Goal: Task Accomplishment & Management: Complete application form

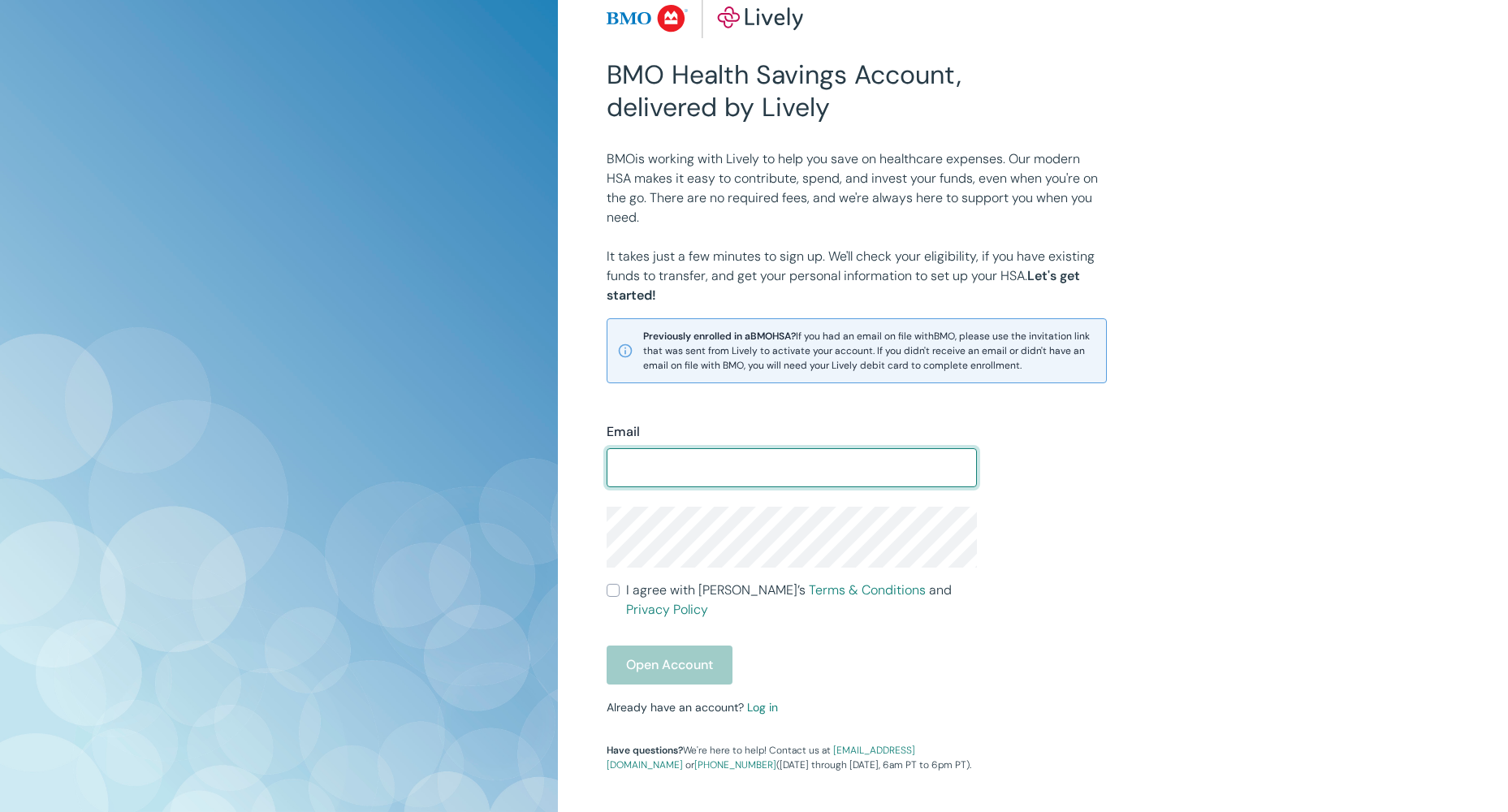
scroll to position [118, 0]
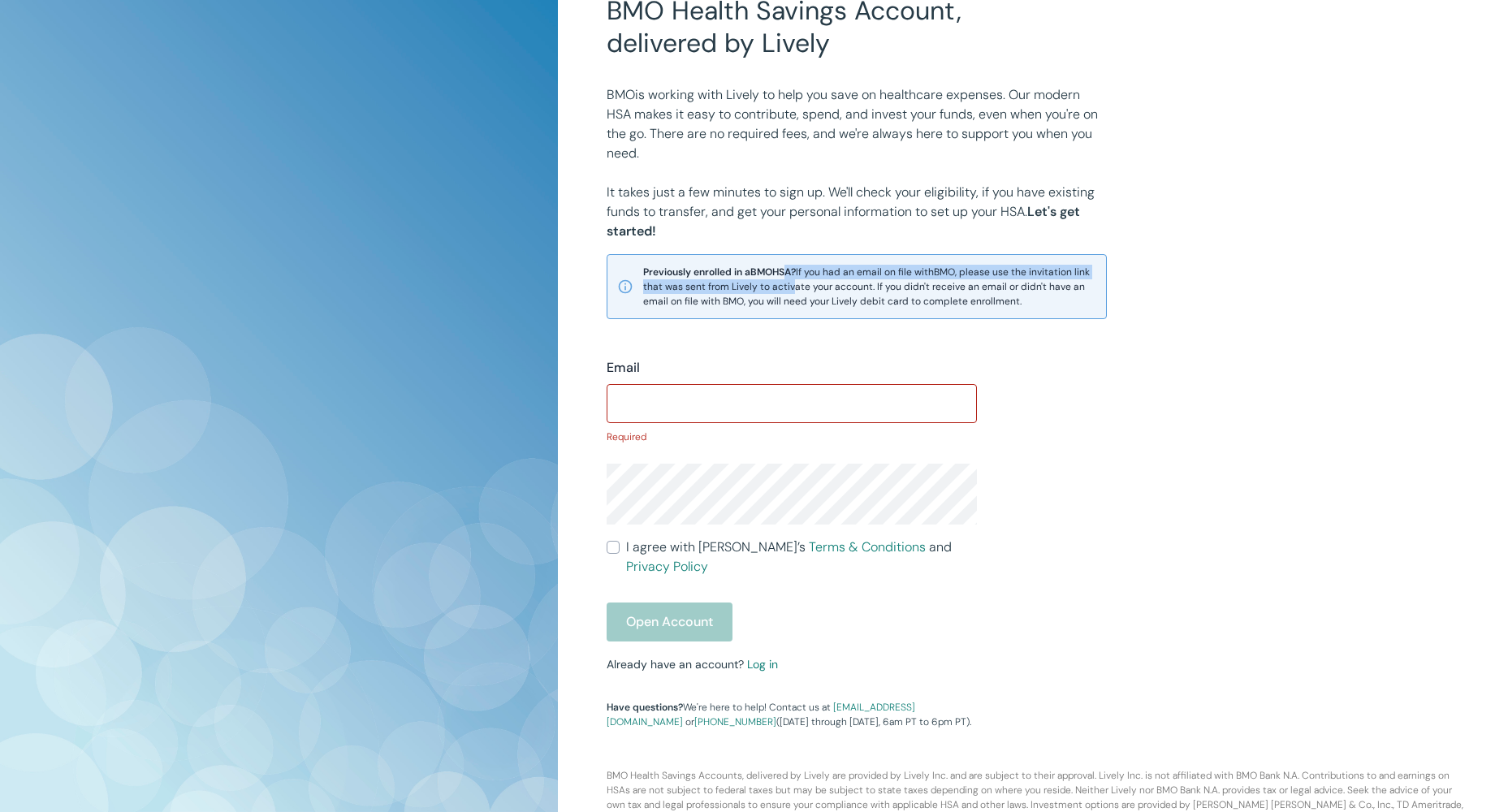
drag, startPoint x: 782, startPoint y: 270, endPoint x: 809, endPoint y: 288, distance: 32.4
click at [809, 288] on span "Previously enrolled in a BMO HSA? If you had an email on file with BMO , please…" at bounding box center [870, 286] width 454 height 44
drag, startPoint x: 806, startPoint y: 281, endPoint x: 803, endPoint y: 293, distance: 12.4
click at [803, 293] on span "Previously enrolled in a BMO HSA? If you had an email on file with BMO , please…" at bounding box center [870, 286] width 454 height 44
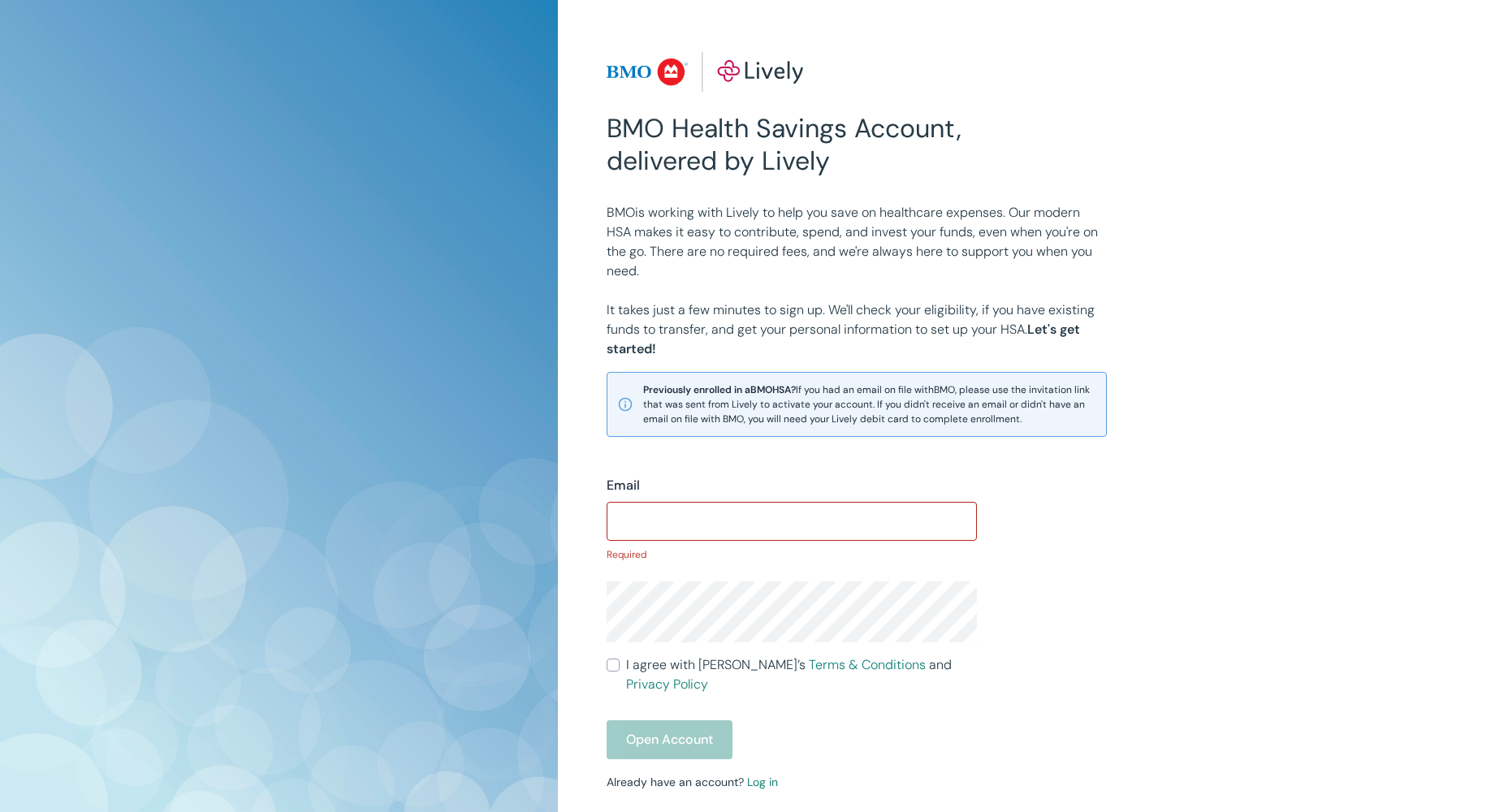
scroll to position [139, 0]
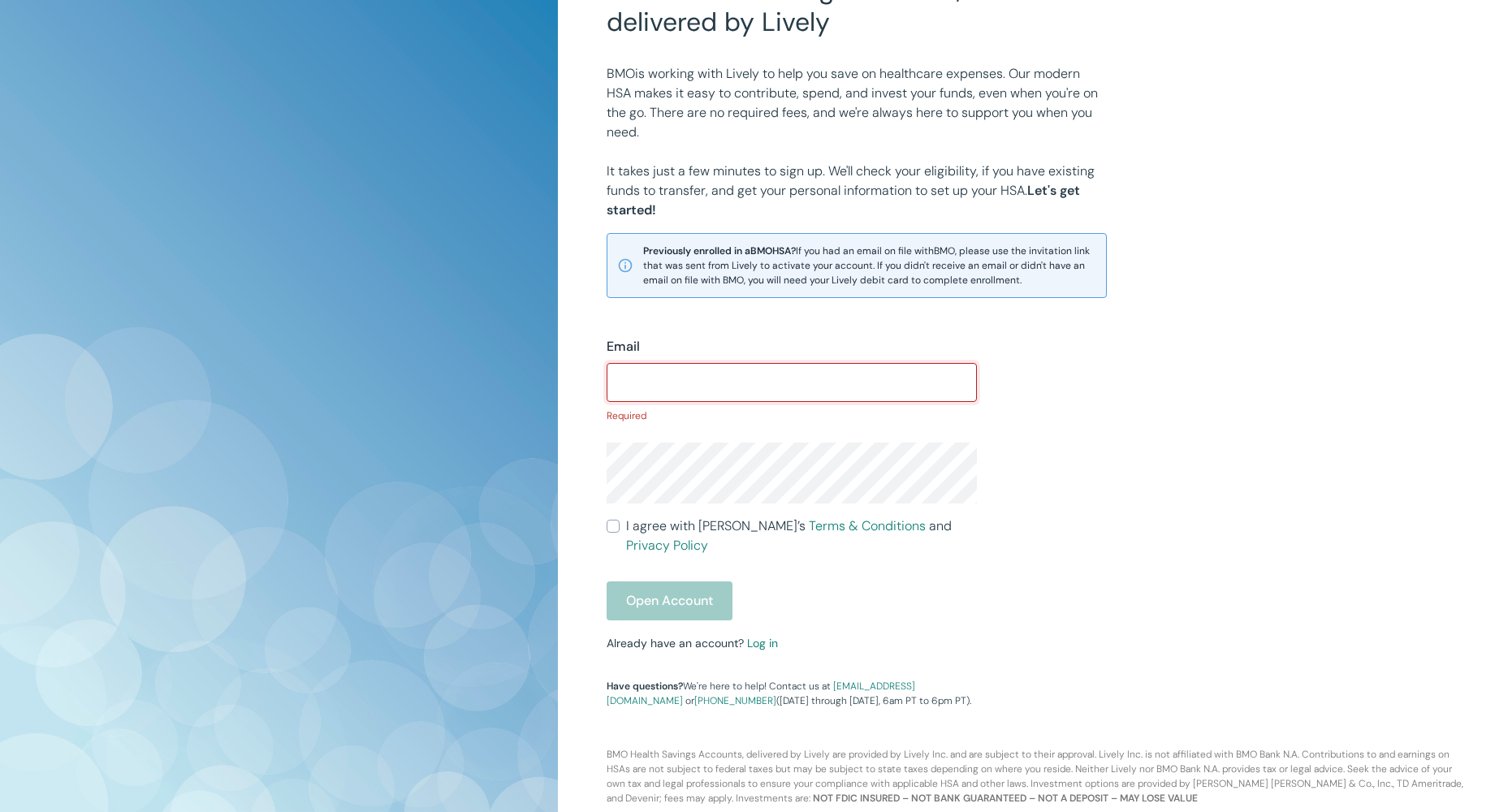
click at [664, 378] on input "Email" at bounding box center [792, 383] width 370 height 33
click at [724, 391] on input "Email" at bounding box center [792, 383] width 370 height 33
paste input "[PERSON_NAME] <[EMAIL_ADDRESS][DOMAIN_NAME]>"
drag, startPoint x: 687, startPoint y: 384, endPoint x: 579, endPoint y: 383, distance: 108.0
click at [579, 383] on div "BMO Health Savings Account, delivered by Lively BMO is working with Lively to h…" at bounding box center [1033, 343] width 950 height 964
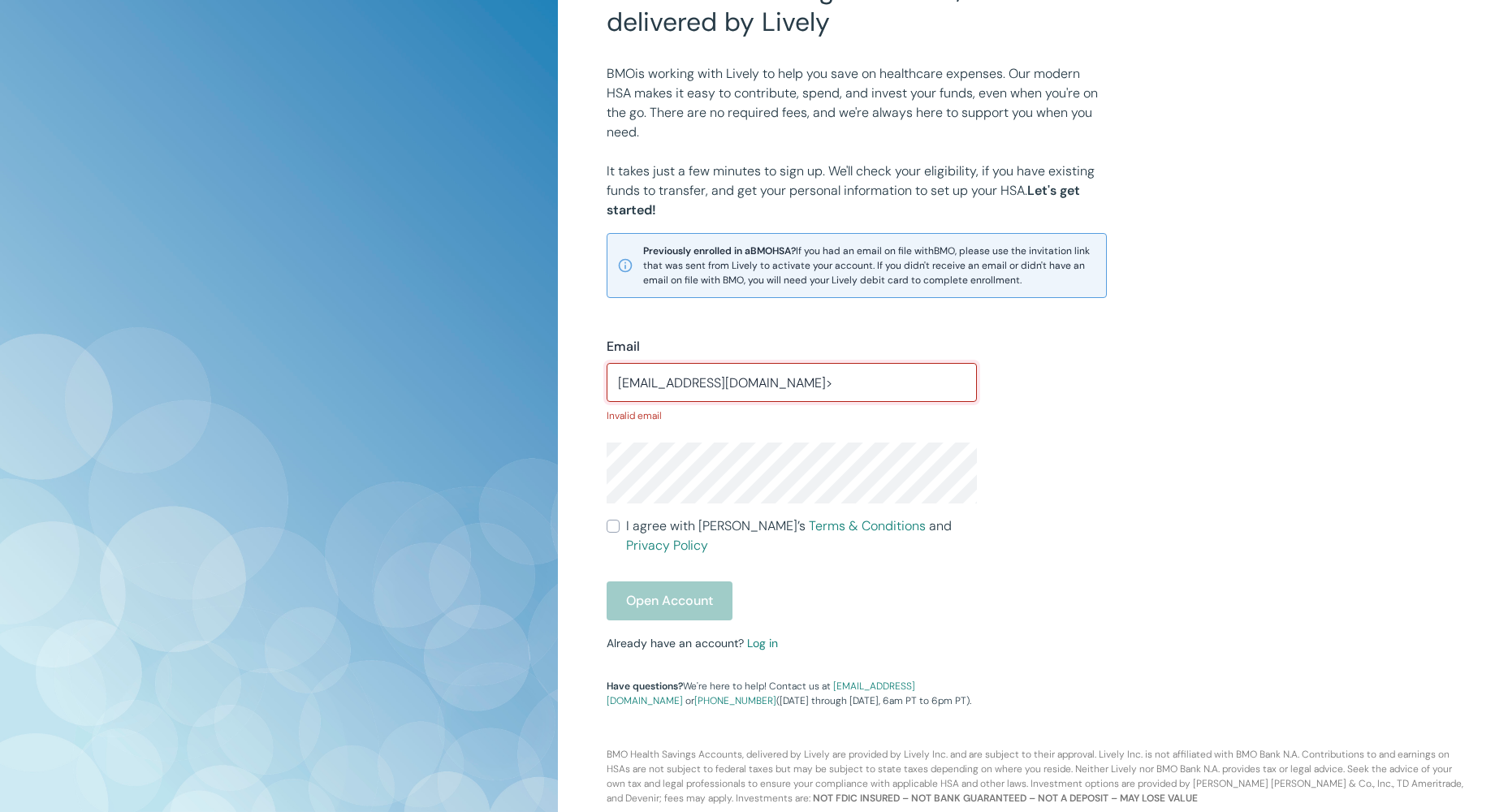
click at [855, 381] on input "[EMAIL_ADDRESS][DOMAIN_NAME]>" at bounding box center [792, 383] width 370 height 33
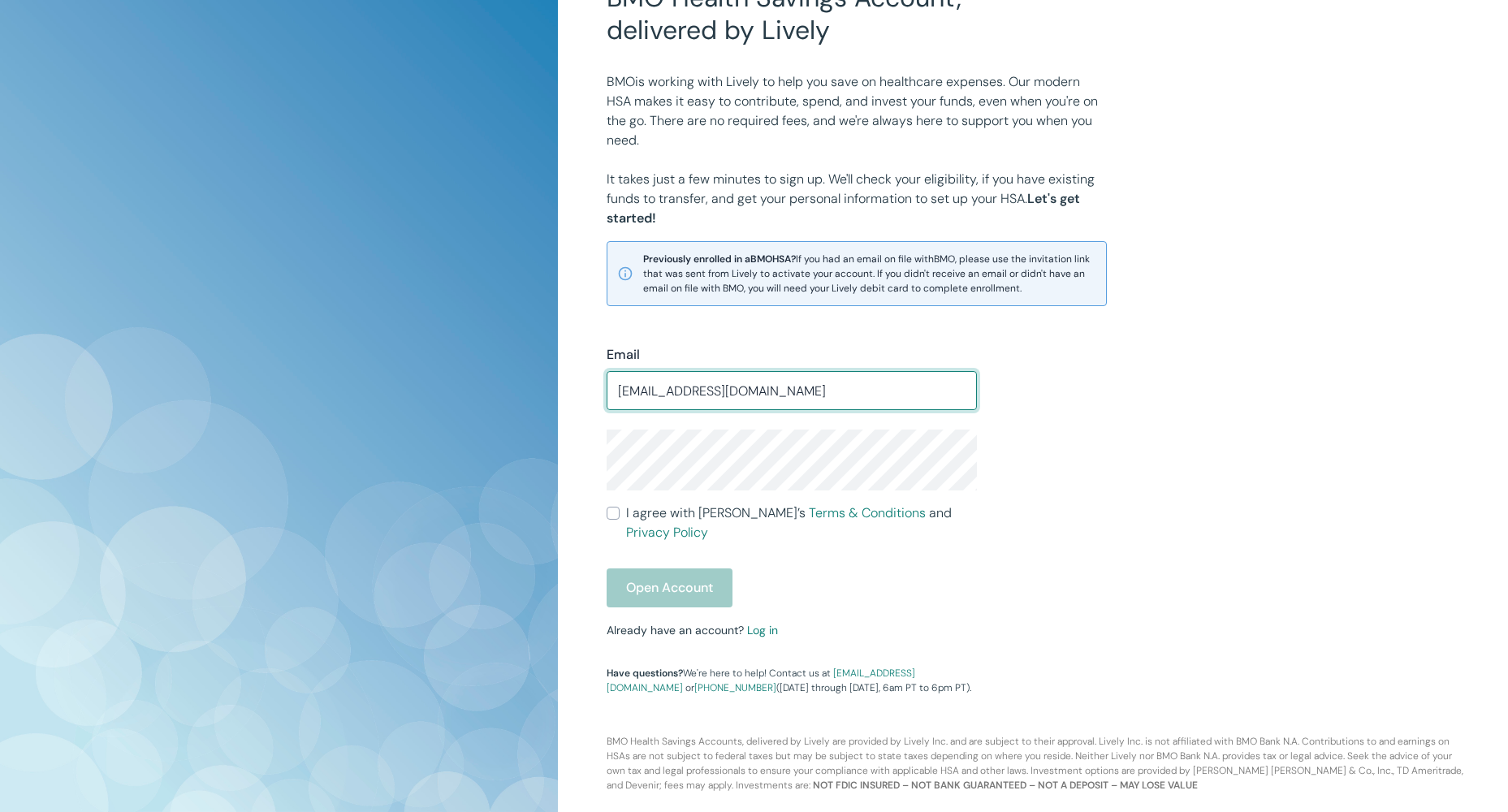
scroll to position [118, 0]
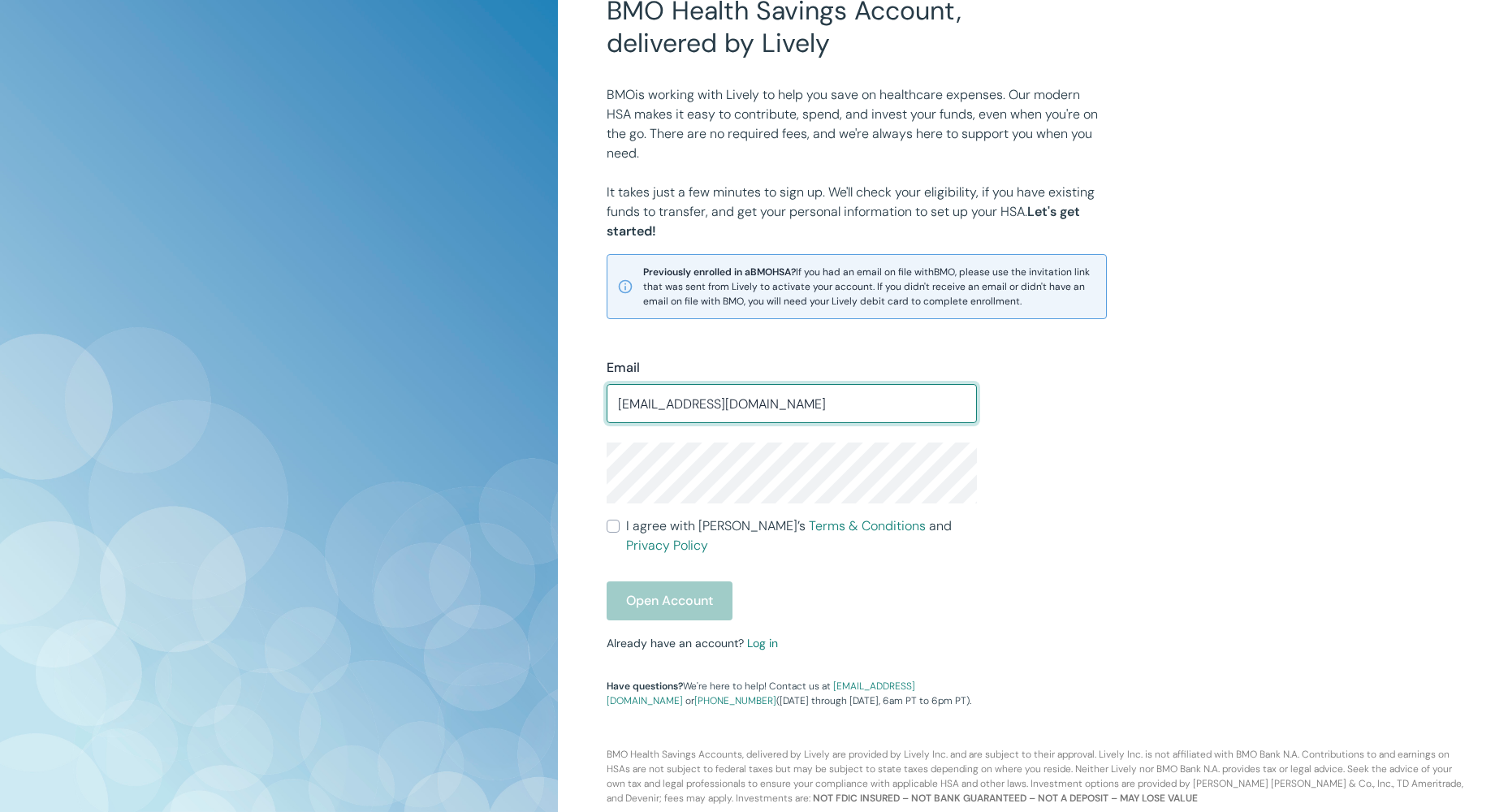
type input "[EMAIL_ADDRESS][DOMAIN_NAME]"
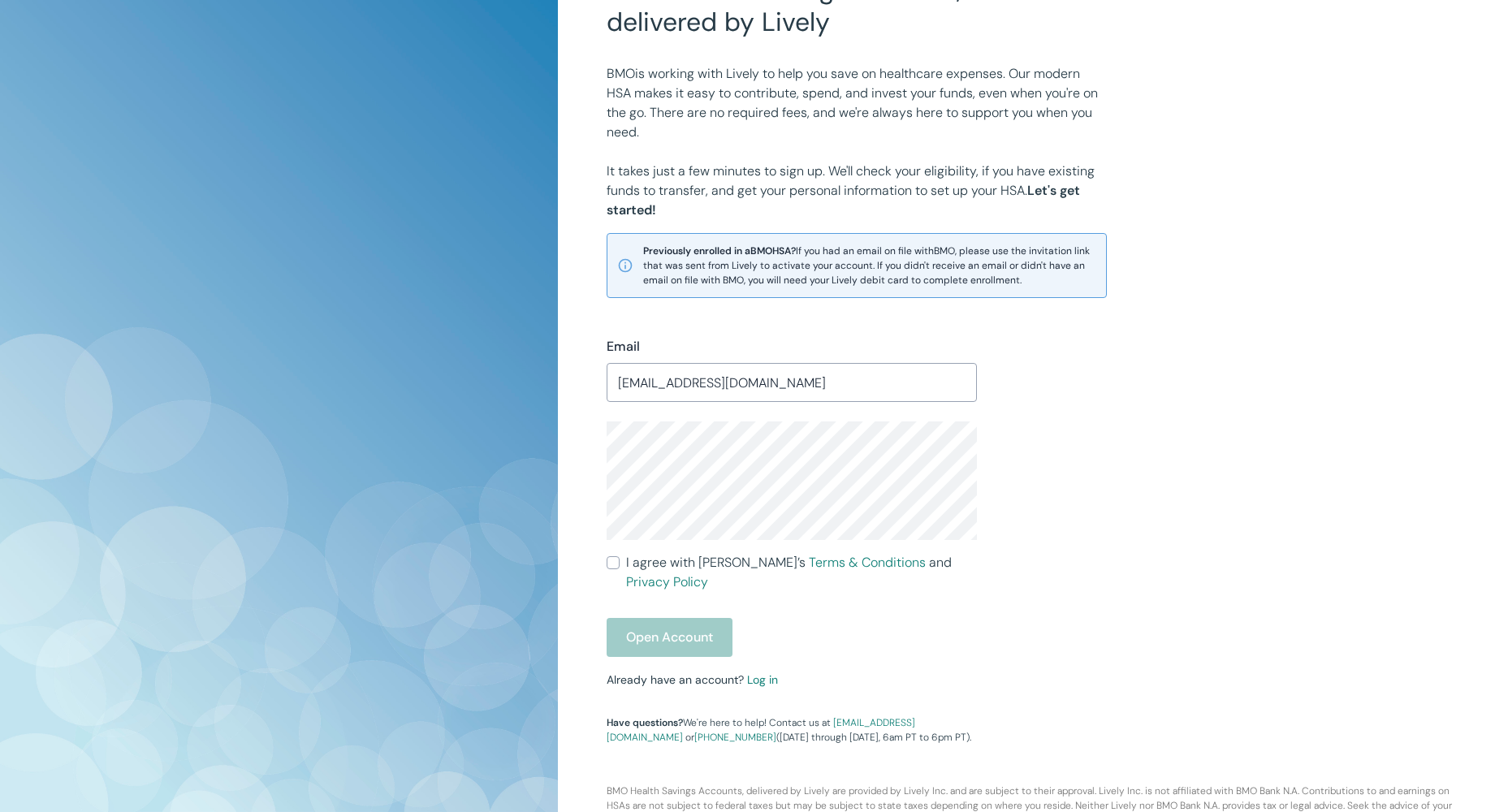
click at [613, 574] on form "Email [EMAIL_ADDRESS][DOMAIN_NAME] ​ I agree with Lively’s Terms & Conditions a…" at bounding box center [792, 497] width 370 height 320
click at [613, 566] on input "I agree with Lively’s Terms & Conditions and Privacy Policy" at bounding box center [613, 562] width 13 height 13
checkbox input "true"
click at [644, 618] on button "Open Account" at bounding box center [670, 638] width 126 height 39
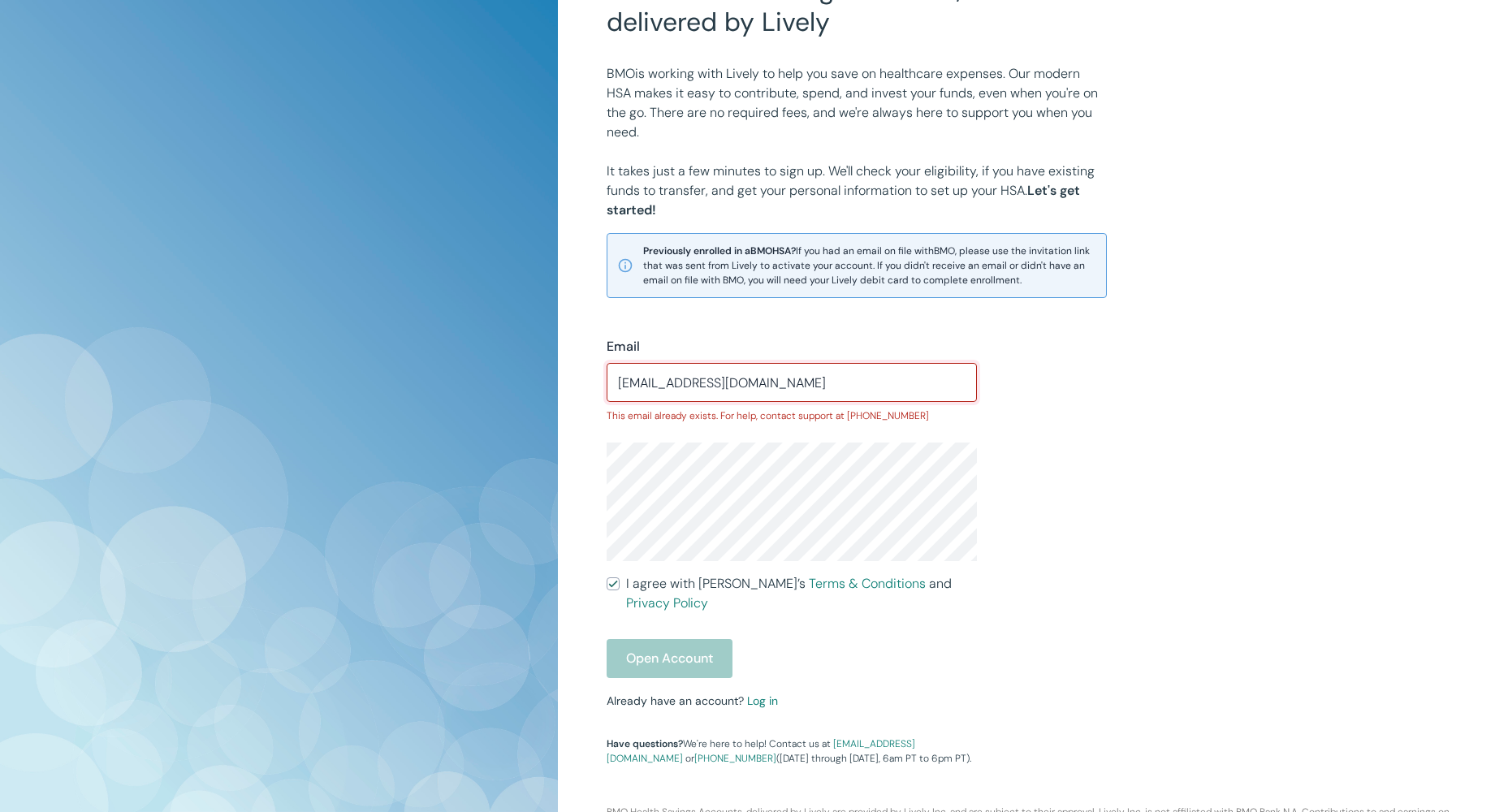
click at [840, 369] on input "[EMAIL_ADDRESS][DOMAIN_NAME]" at bounding box center [792, 383] width 370 height 33
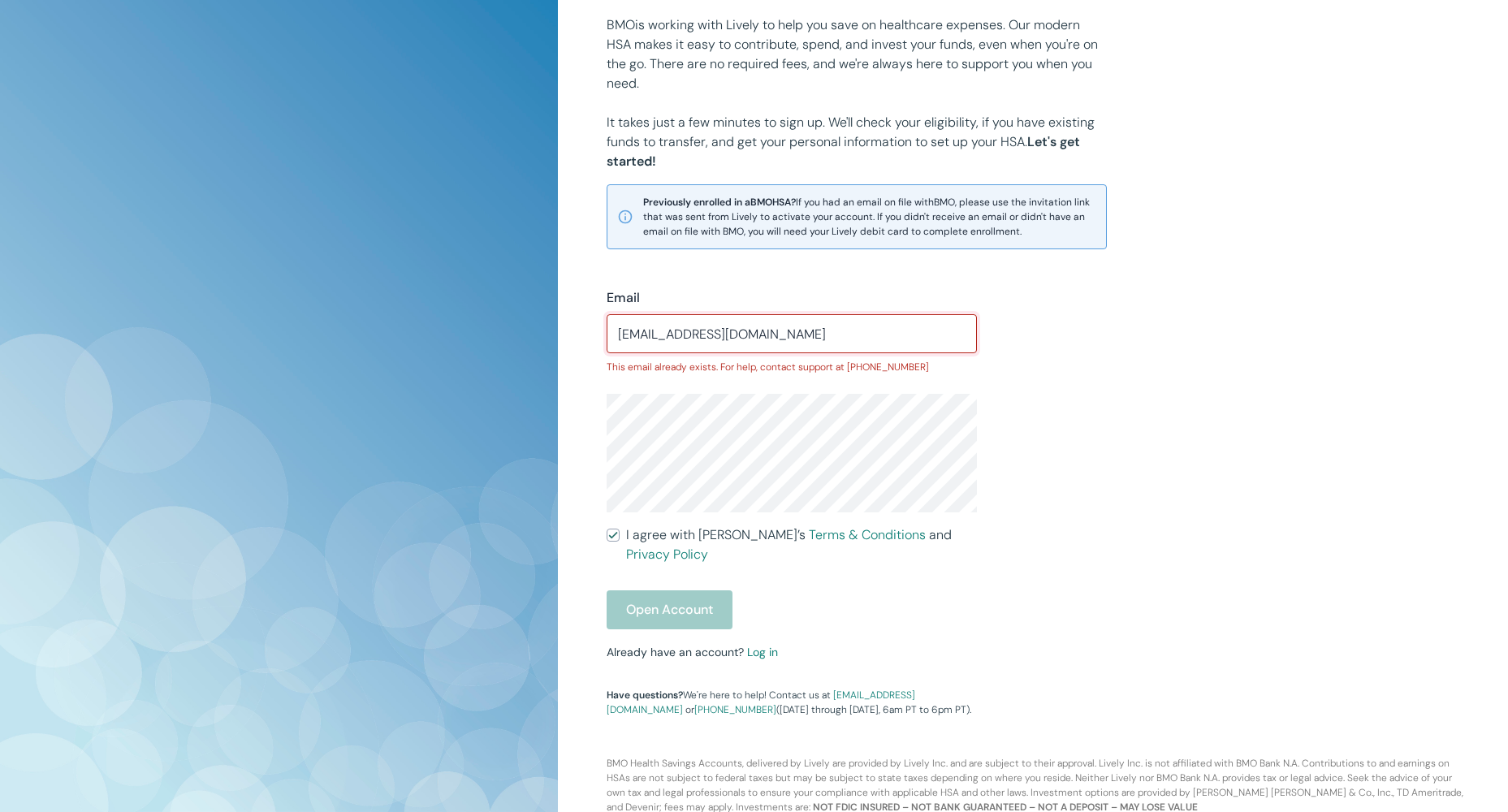
scroll to position [190, 0]
click at [755, 642] on link "Log in" at bounding box center [763, 649] width 31 height 15
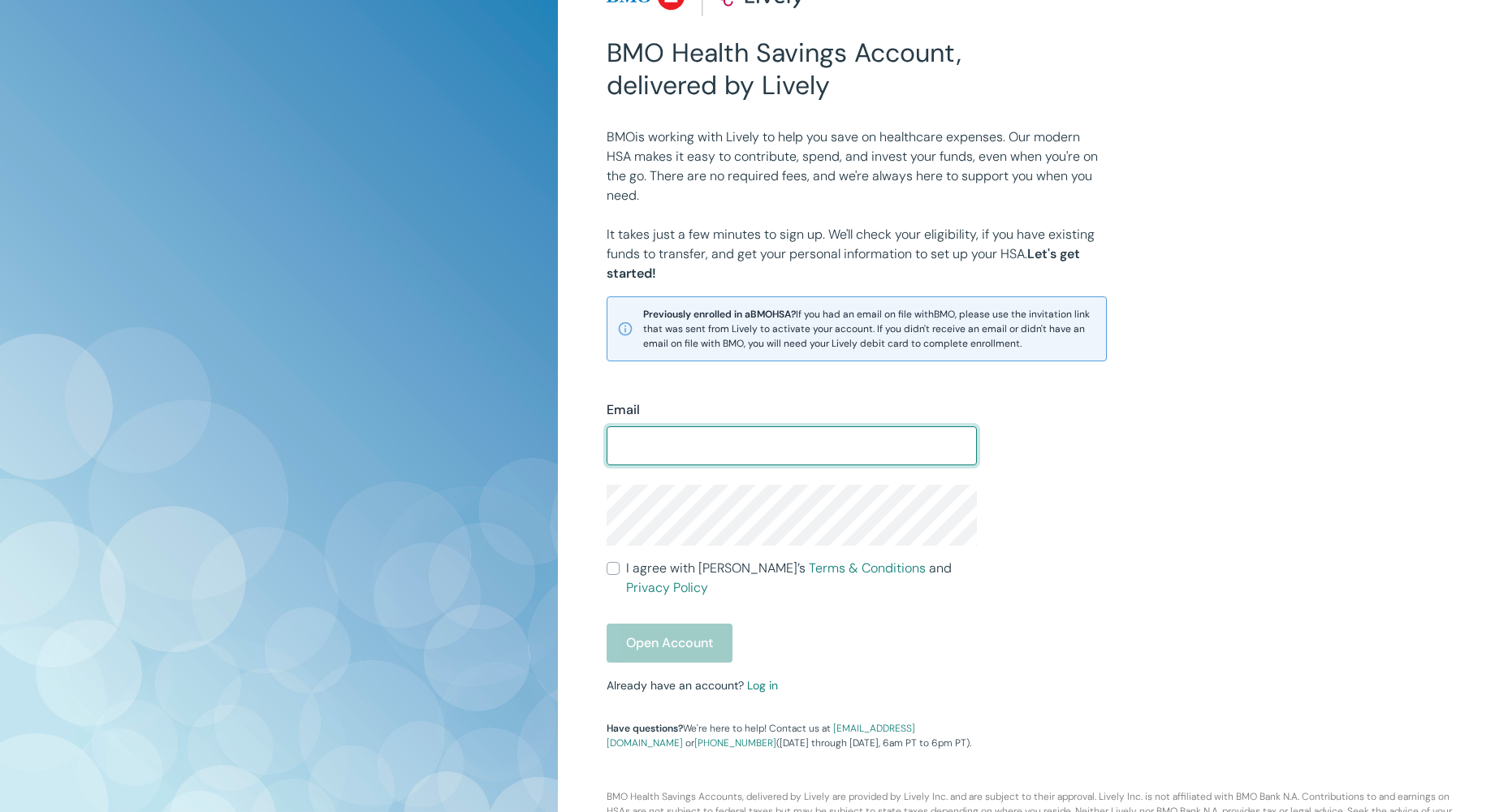
scroll to position [118, 0]
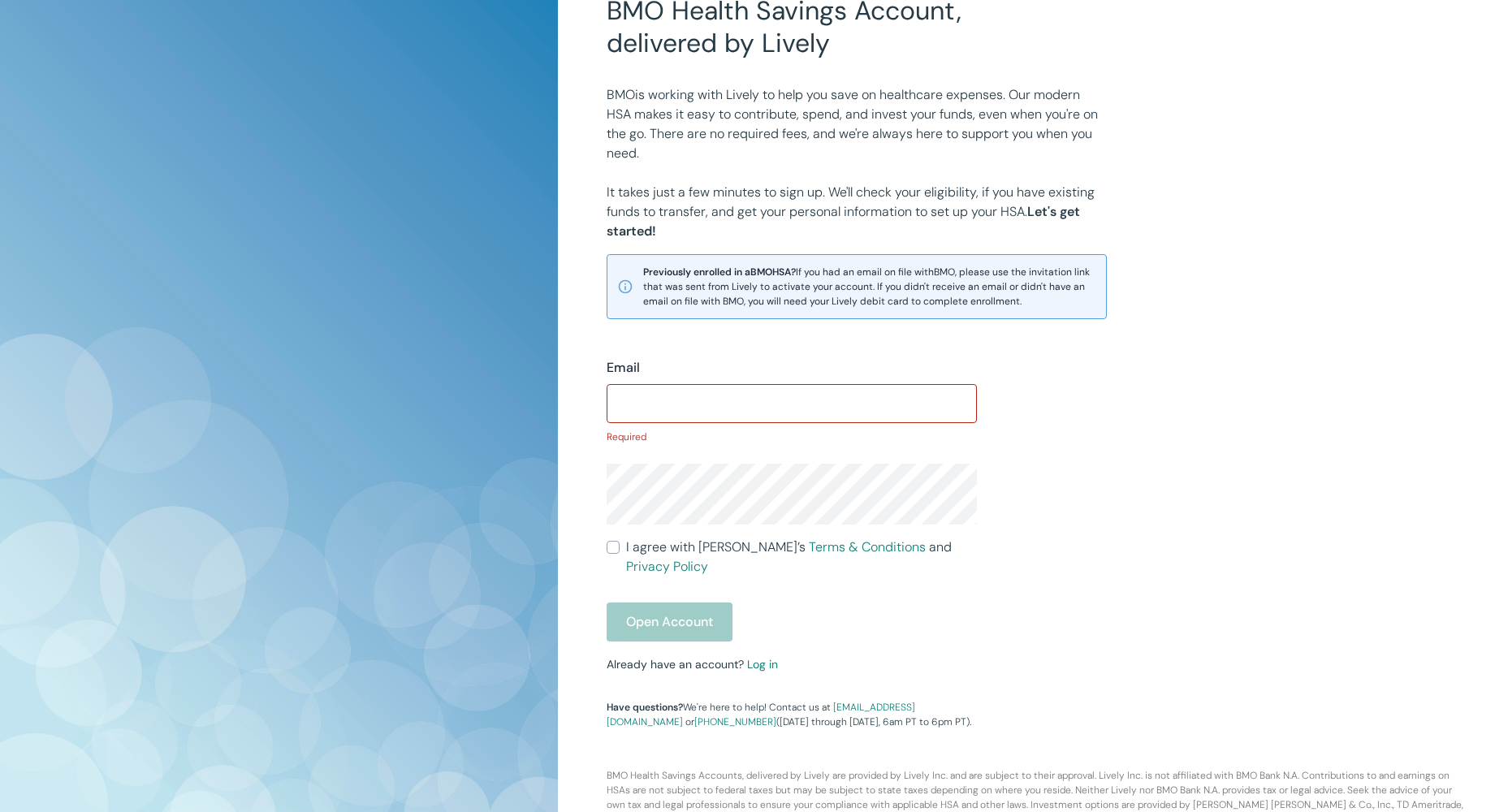
click at [1392, 308] on div "BMO Health Savings Account, delivered by Lively BMO is working with Lively to h…" at bounding box center [1033, 363] width 950 height 964
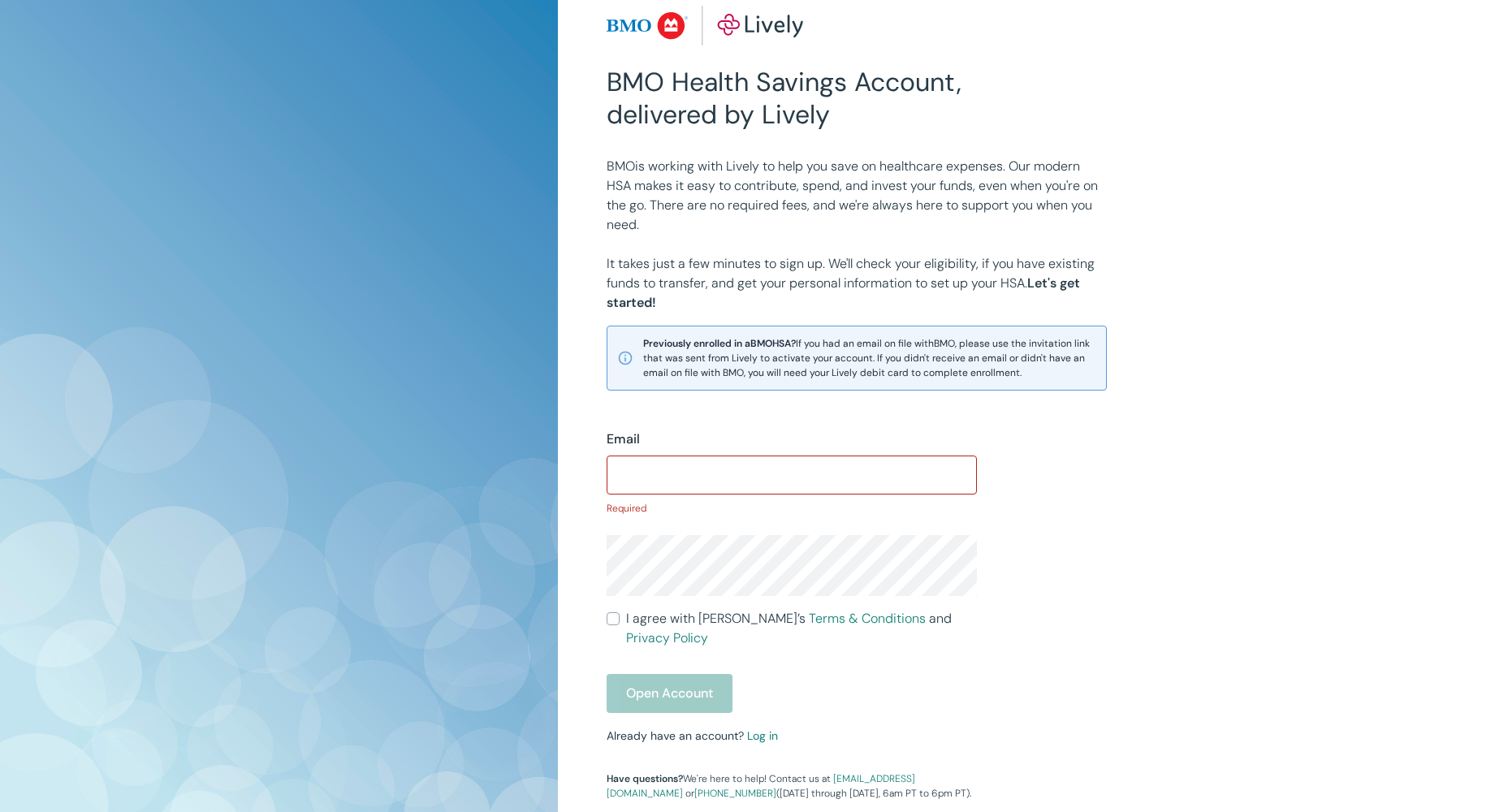
scroll to position [139, 0]
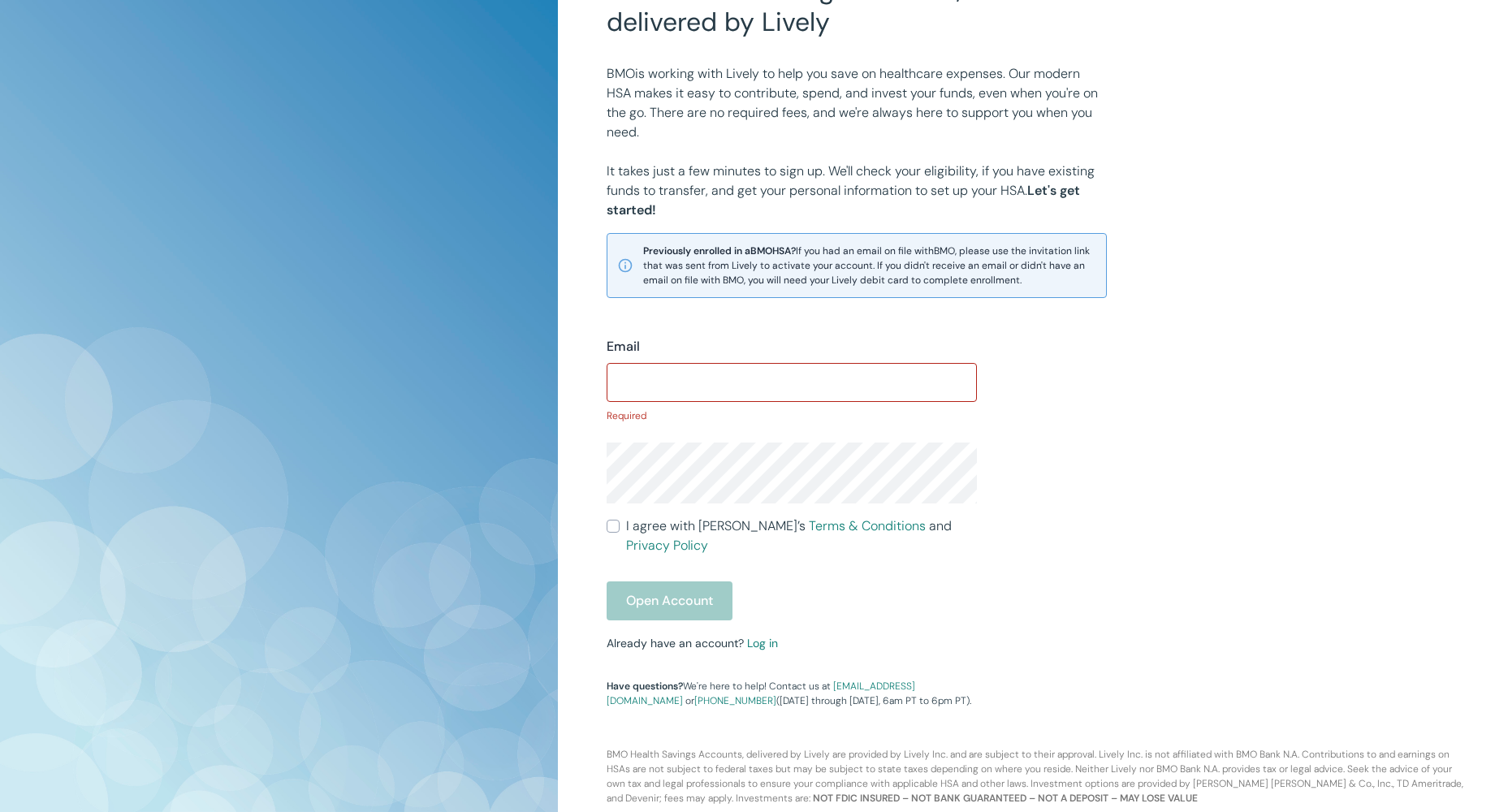
drag, startPoint x: 1280, startPoint y: 313, endPoint x: 1255, endPoint y: 468, distance: 157.0
